Goal: Obtain resource: Download file/media

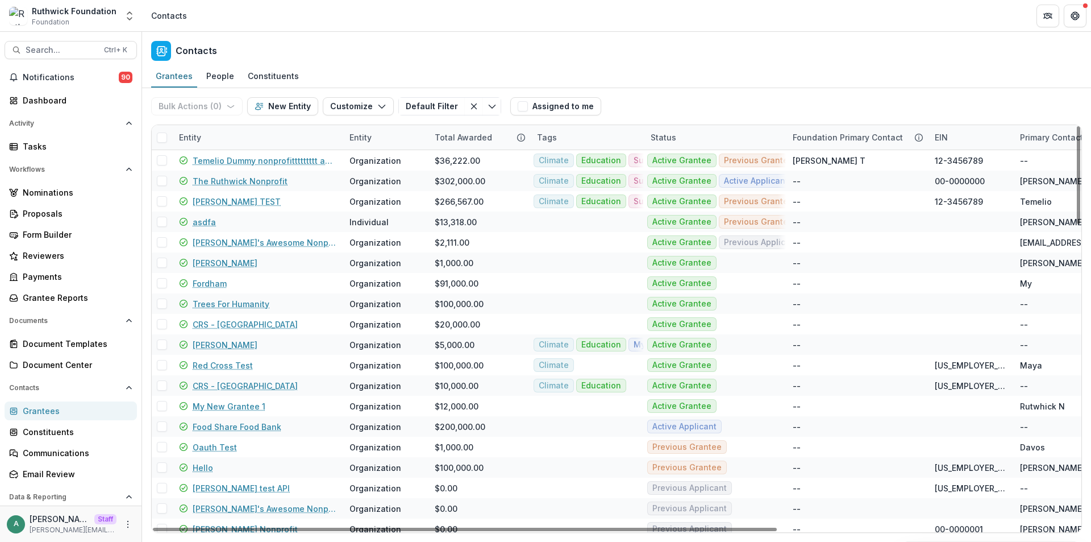
scroll to position [87, 0]
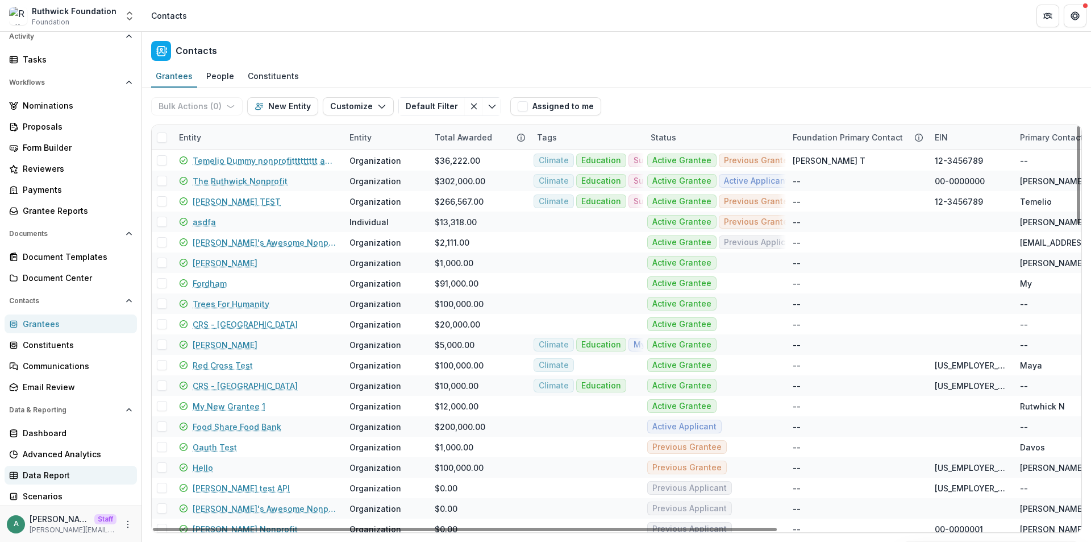
click at [64, 475] on div "Data Report" at bounding box center [75, 475] width 105 height 12
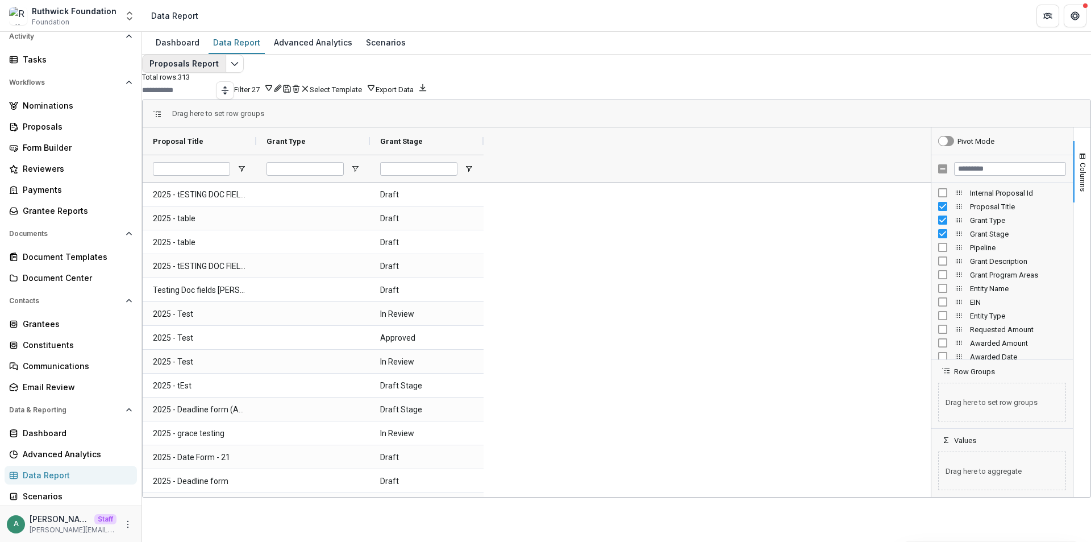
click at [196, 73] on button "Proposals Report" at bounding box center [184, 64] width 84 height 18
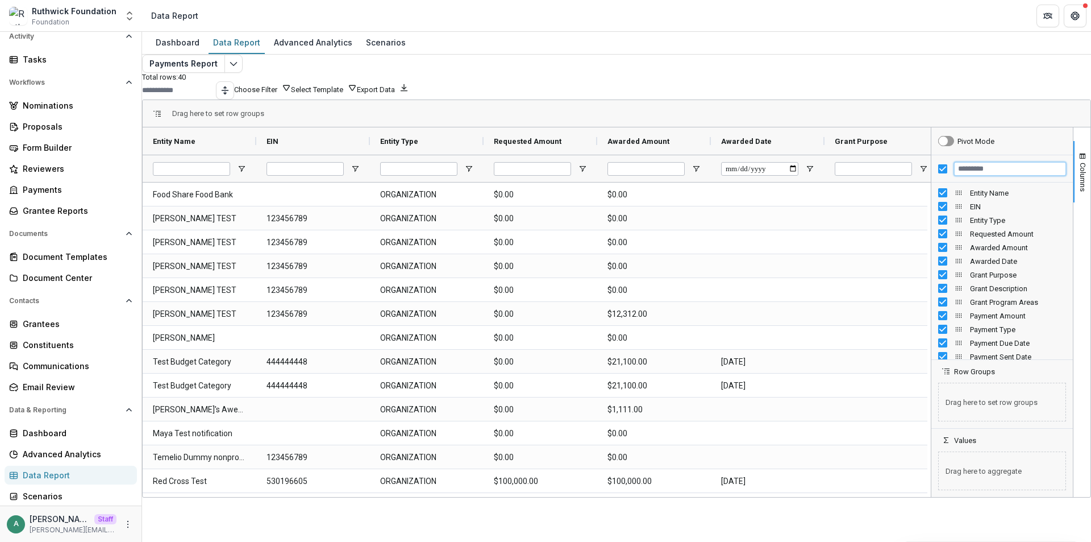
click at [1009, 176] on input "Filter Columns Input" at bounding box center [1010, 169] width 112 height 14
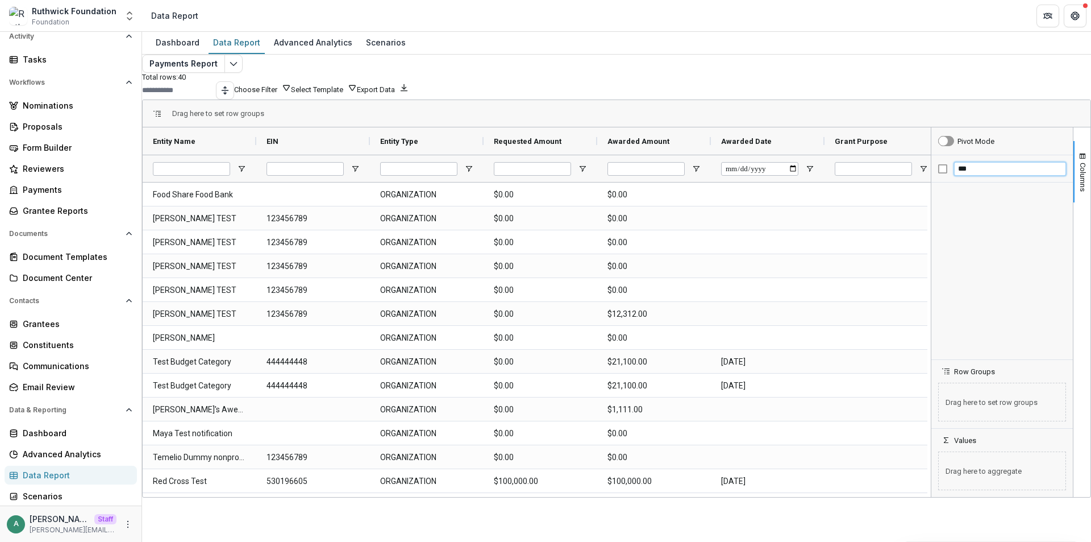
type input "***"
click at [912, 68] on div "Payments Report Total rows: 40 Choose Filter Personal Filters Team Filters Teme…" at bounding box center [616, 263] width 949 height 416
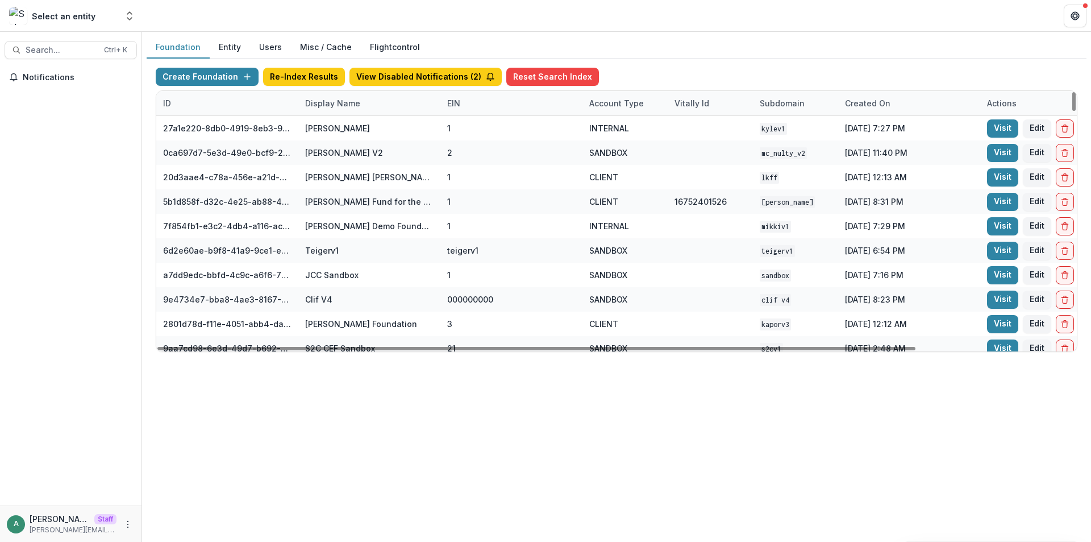
click at [327, 103] on div "Display Name" at bounding box center [332, 103] width 69 height 12
click at [330, 128] on input at bounding box center [369, 129] width 136 height 18
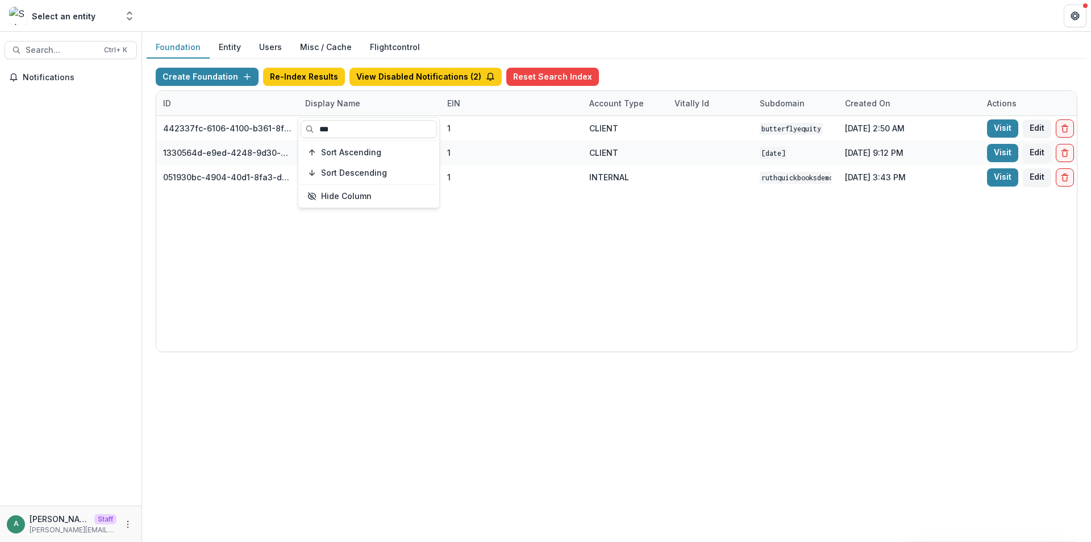
type input "***"
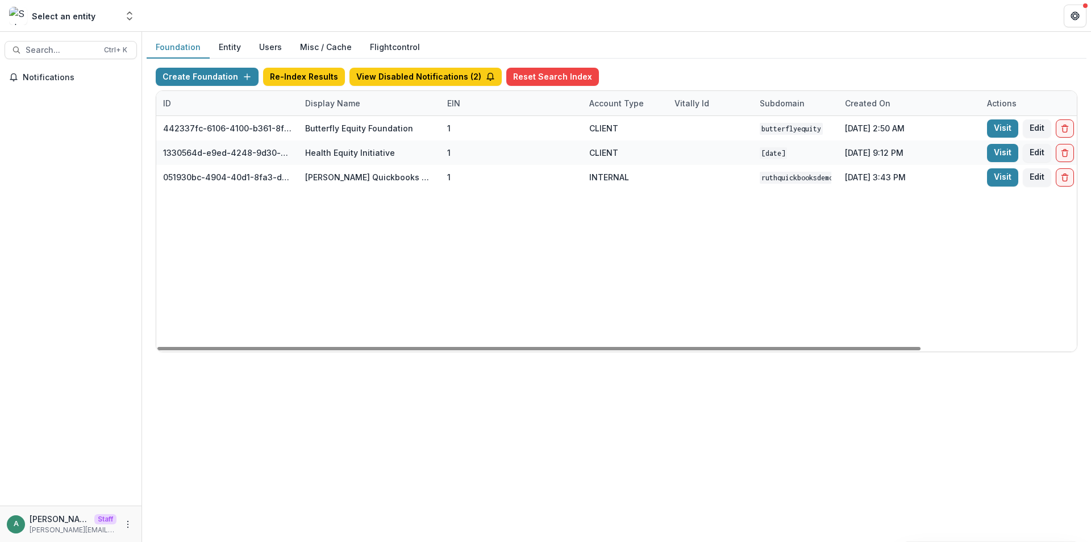
click at [562, 240] on div "442337fc-6106-4100-b361-8f9f9e2ac9cf Butterfly Equity Foundation 1 CLIENT butte…" at bounding box center [710, 233] width 1108 height 235
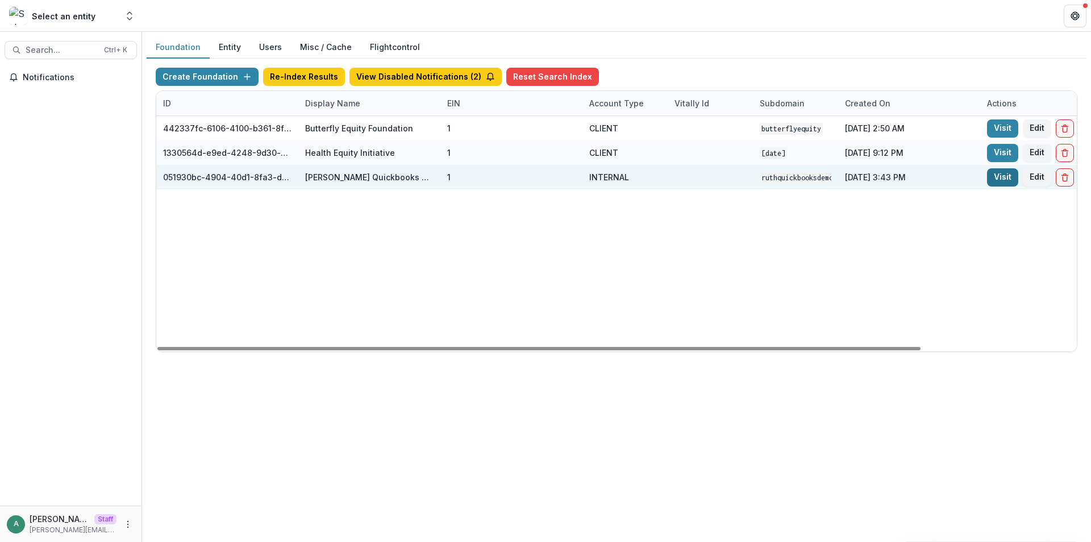
click at [1001, 183] on link "Visit" at bounding box center [1002, 177] width 31 height 18
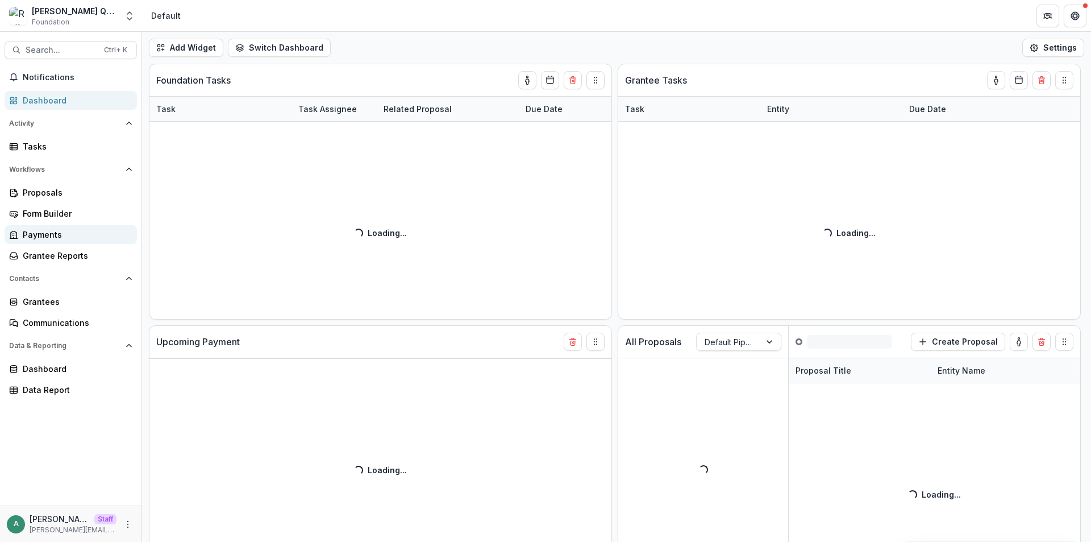
click at [61, 238] on div "Payments" at bounding box center [75, 234] width 105 height 12
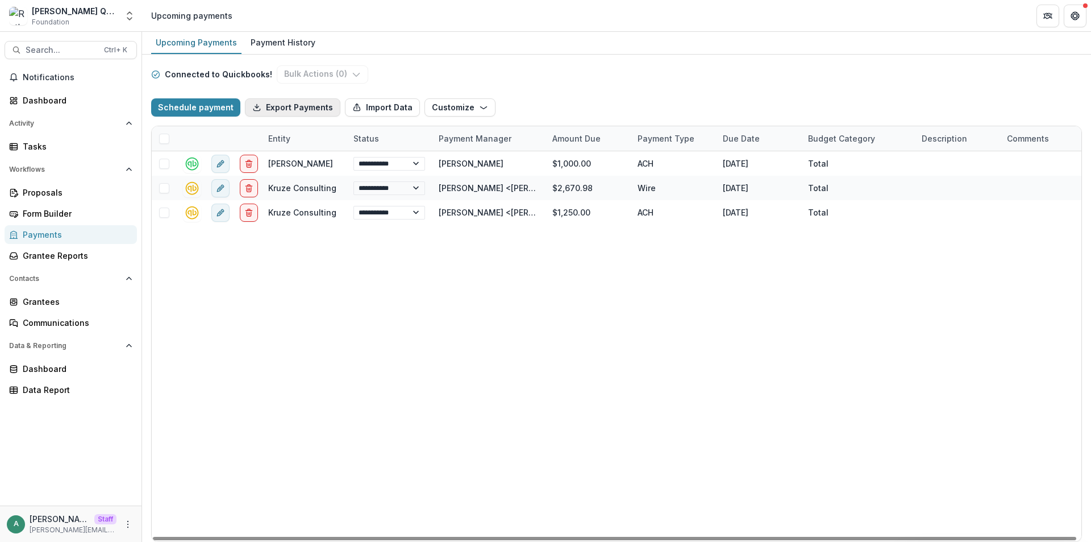
click at [274, 109] on button "Export Payments" at bounding box center [292, 107] width 95 height 18
click at [51, 385] on div "Data Report" at bounding box center [75, 390] width 105 height 12
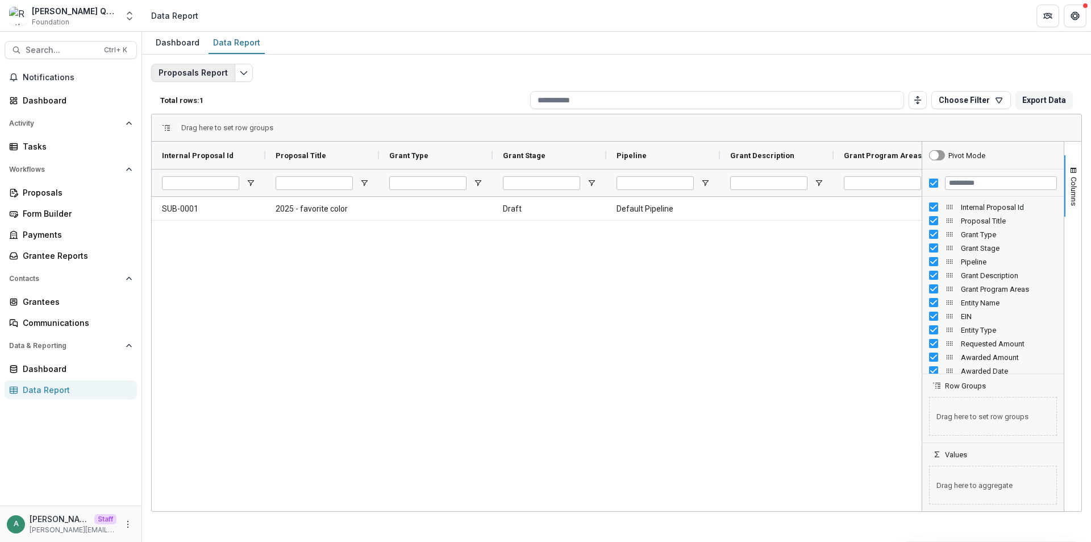
click at [203, 76] on button "Proposals Report" at bounding box center [193, 73] width 84 height 18
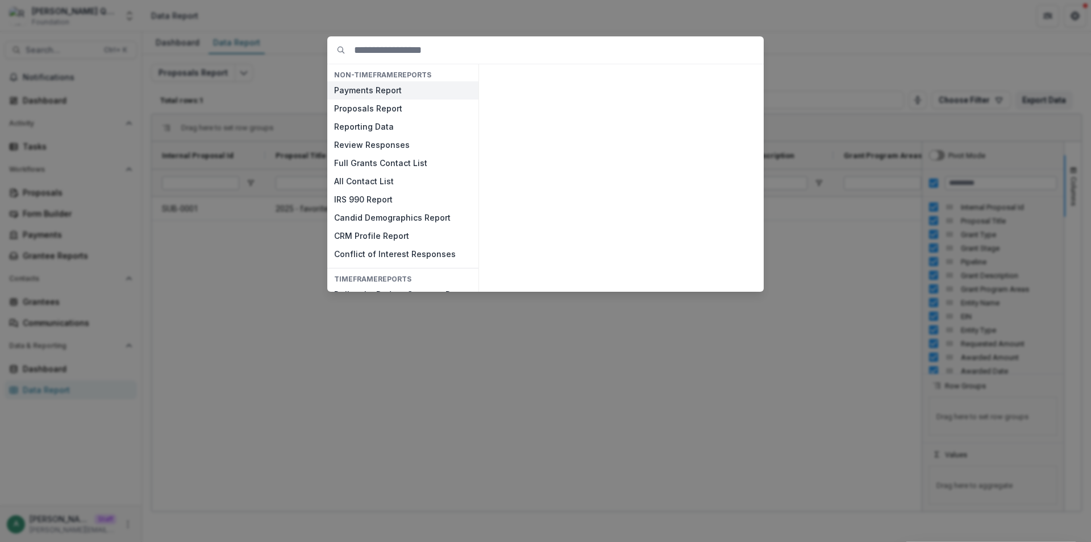
click at [378, 91] on button "Payments Report" at bounding box center [402, 90] width 151 height 18
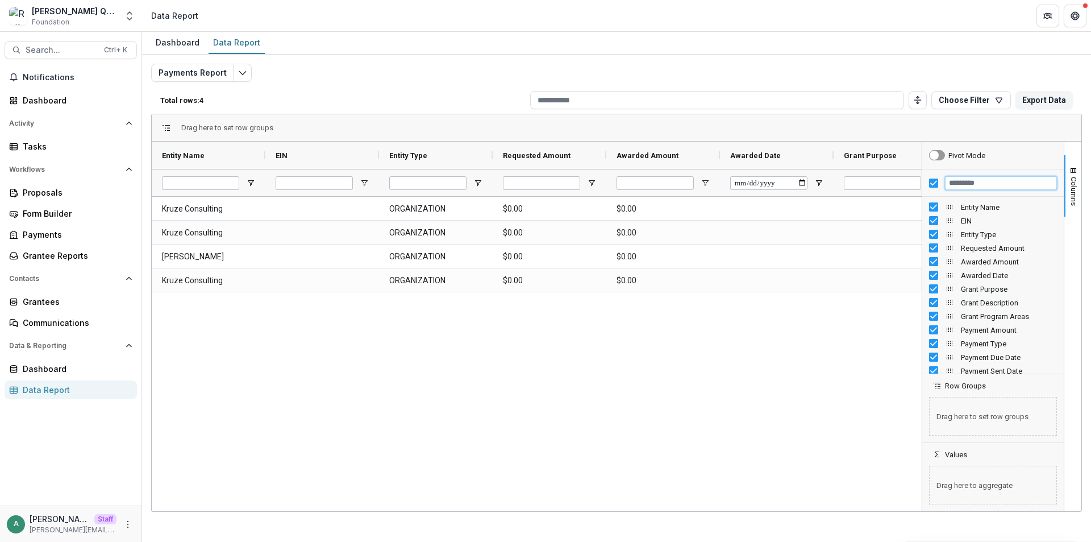
click at [1014, 187] on input "Filter Columns Input" at bounding box center [1001, 183] width 112 height 14
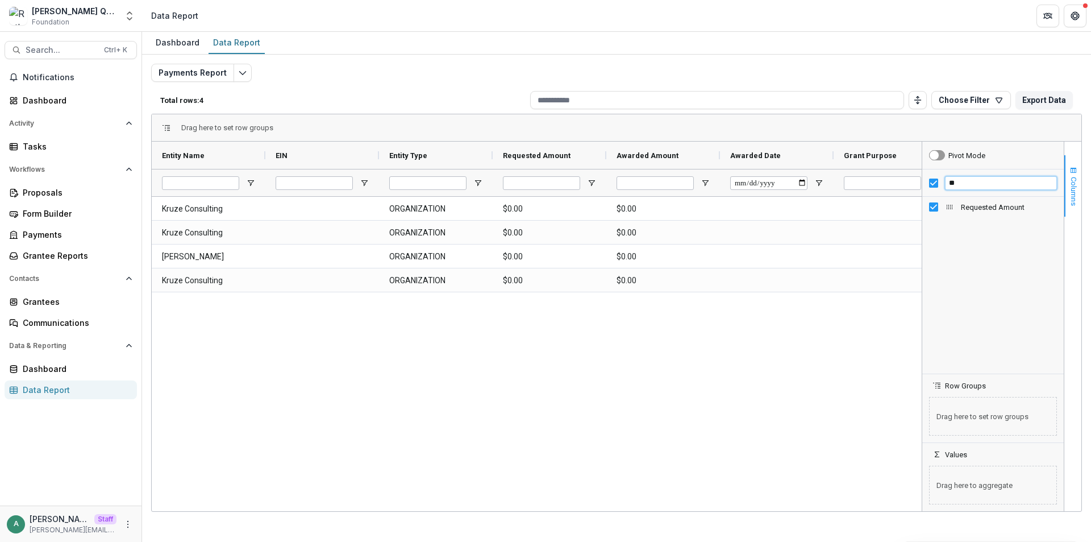
type input "**"
click at [1071, 185] on span "Columns" at bounding box center [1073, 191] width 9 height 29
